Goal: Navigation & Orientation: Understand site structure

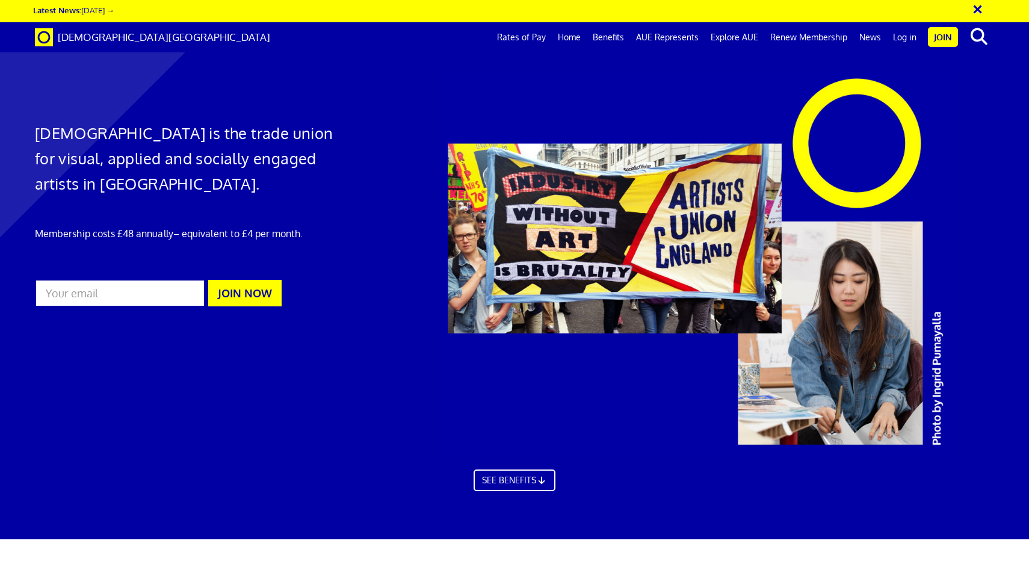
scroll to position [0, 13]
click at [724, 40] on link "Explore AUE" at bounding box center [735, 37] width 60 height 30
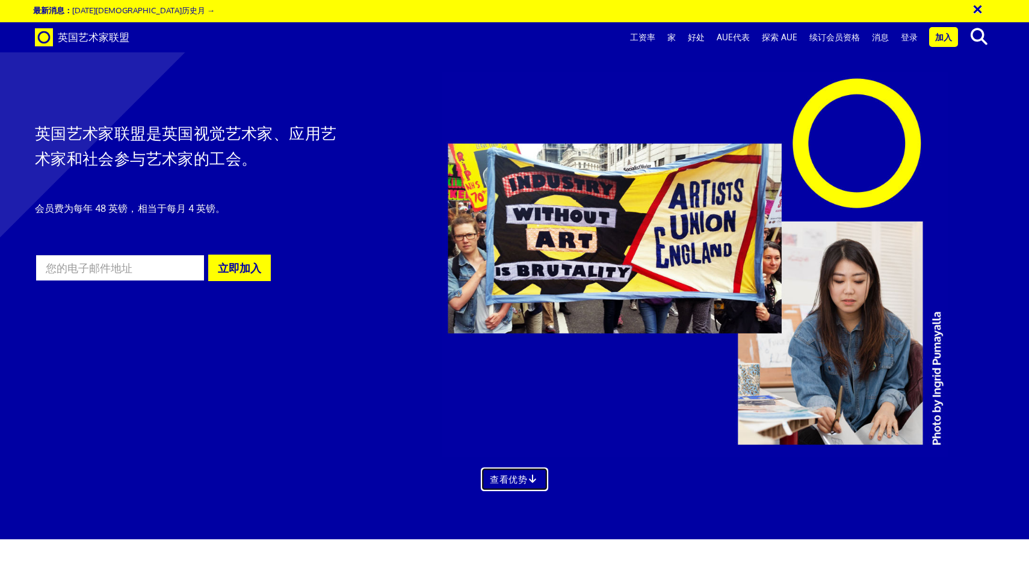
click at [503, 471] on link "查看优势" at bounding box center [514, 479] width 67 height 24
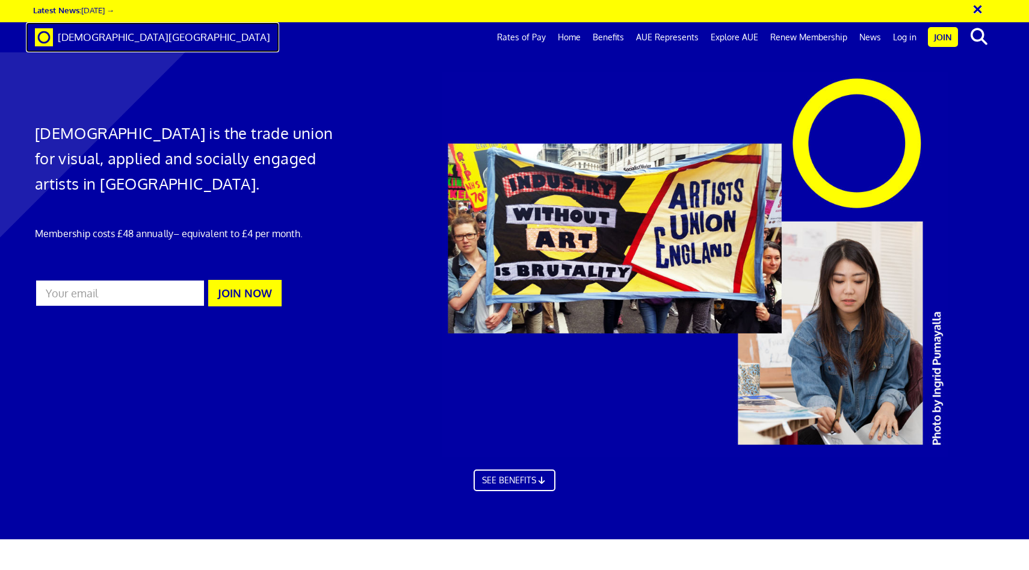
click at [60, 37] on span "[DEMOGRAPHIC_DATA][GEOGRAPHIC_DATA]" at bounding box center [164, 37] width 212 height 13
